Goal: Transaction & Acquisition: Download file/media

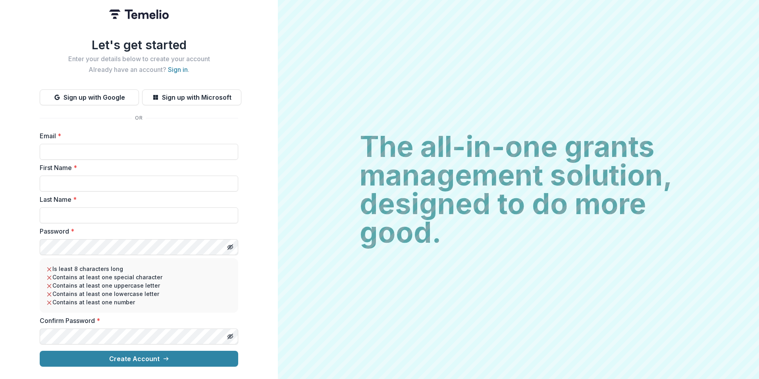
click at [151, 10] on img at bounding box center [139, 15] width 60 height 10
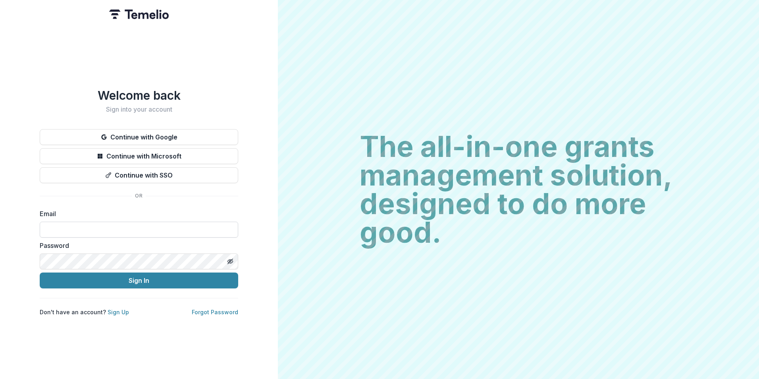
click at [79, 224] on input at bounding box center [139, 230] width 199 height 16
type input "**********"
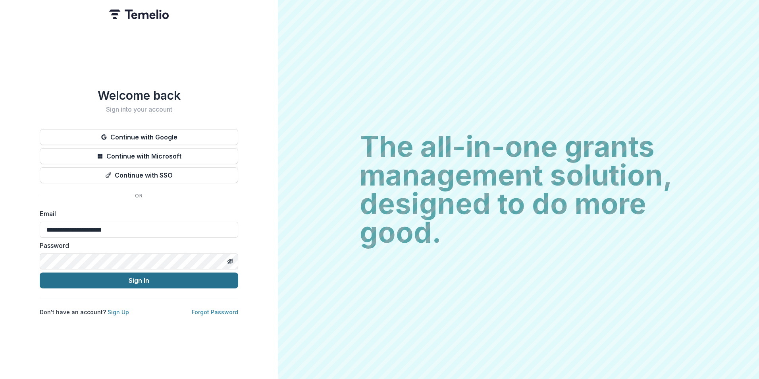
click at [106, 281] on button "Sign In" at bounding box center [139, 280] width 199 height 16
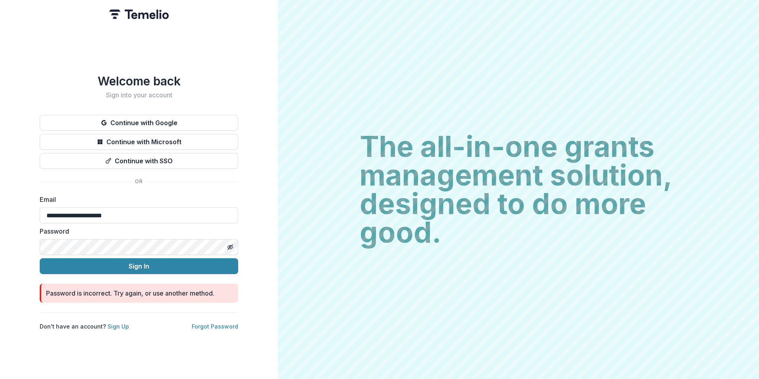
click at [40, 258] on button "Sign In" at bounding box center [139, 266] width 199 height 16
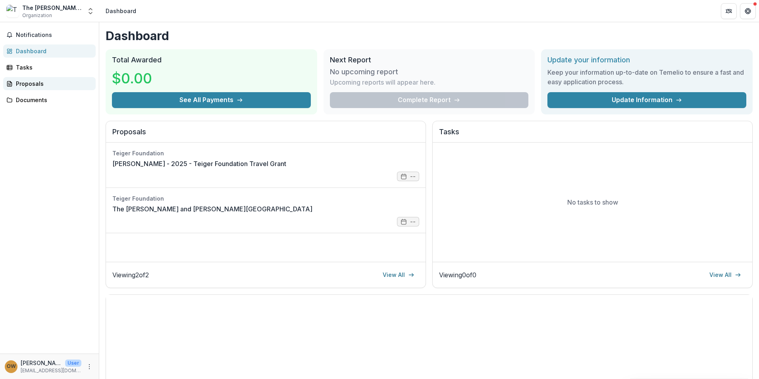
click at [31, 80] on div "Proposals" at bounding box center [52, 83] width 73 height 8
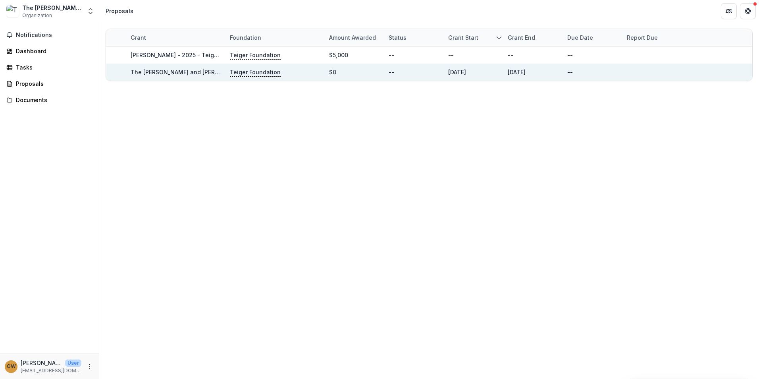
click at [164, 72] on link "The [PERSON_NAME] and [PERSON_NAME][GEOGRAPHIC_DATA]" at bounding box center [218, 72] width 174 height 7
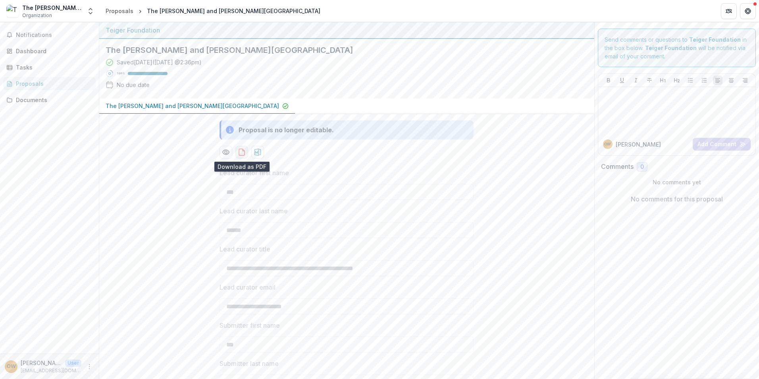
click at [241, 150] on icon "download-proposal" at bounding box center [242, 152] width 8 height 8
click at [49, 37] on span "Notifications" at bounding box center [54, 35] width 77 height 7
click at [33, 47] on div "Dashboard" at bounding box center [52, 51] width 73 height 8
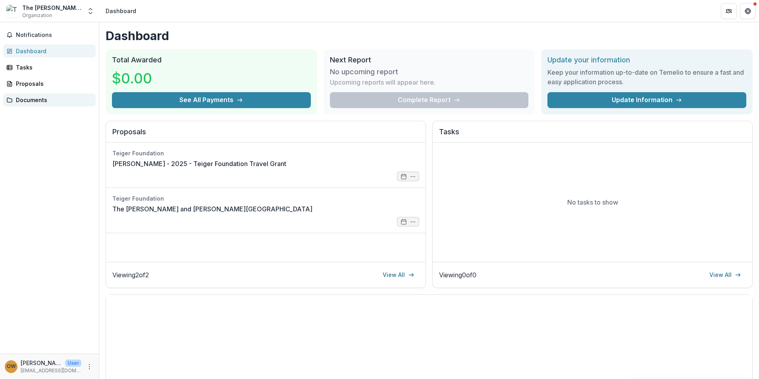
click at [34, 100] on div "Documents" at bounding box center [52, 100] width 73 height 8
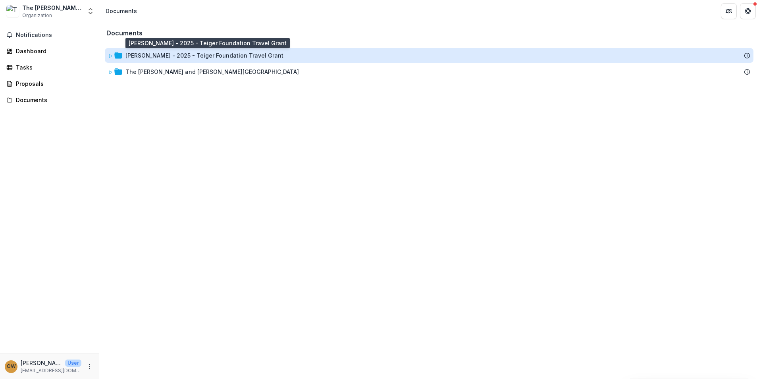
click at [167, 56] on div "[PERSON_NAME] - 2025 - Teiger Foundation Travel Grant" at bounding box center [204, 55] width 158 height 8
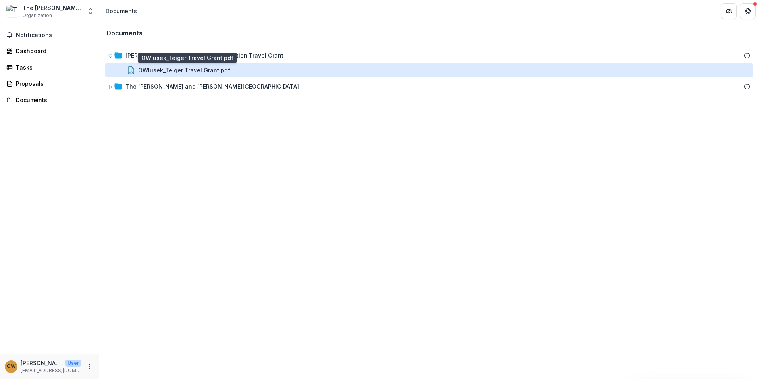
click at [171, 69] on div "OWlusek_Teiger Travel Grant.pdf" at bounding box center [184, 70] width 92 height 8
